Goal: Information Seeking & Learning: Learn about a topic

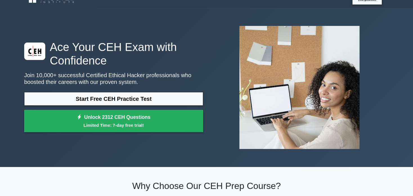
scroll to position [15, 0]
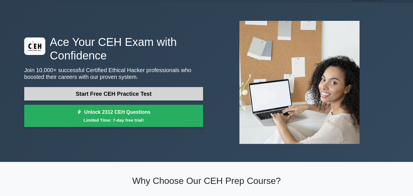
click at [126, 94] on link "Start Free CEH Practice Test" at bounding box center [113, 94] width 179 height 14
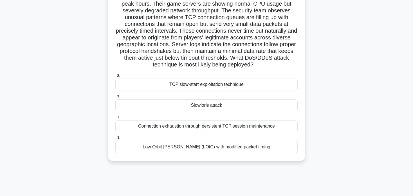
scroll to position [48, 0]
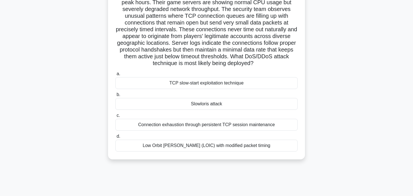
click at [216, 106] on div "Slowloris attack" at bounding box center [206, 104] width 182 height 12
click at [115, 97] on input "b. Slowloris attack" at bounding box center [115, 95] width 0 height 4
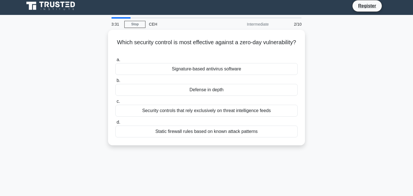
scroll to position [0, 0]
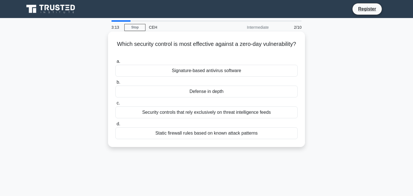
click at [212, 96] on div "Defense in depth" at bounding box center [206, 92] width 182 height 12
click at [115, 84] on input "b. Defense in depth" at bounding box center [115, 82] width 0 height 4
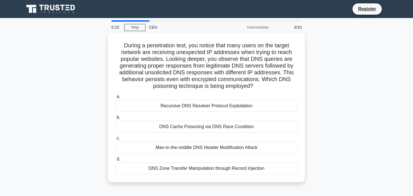
click at [212, 96] on label "a. Recursive DNS Resolver Protocol Exploitation" at bounding box center [206, 102] width 182 height 19
click at [115, 96] on input "a. Recursive DNS Resolver Protocol Exploitation" at bounding box center [115, 97] width 0 height 4
